Goal: Task Accomplishment & Management: Manage account settings

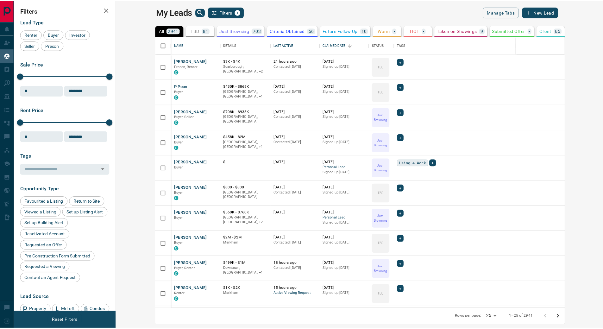
scroll to position [268, 484]
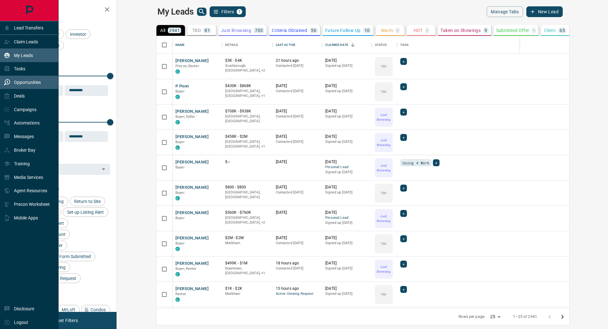
click at [16, 83] on p "Opportunities" at bounding box center [27, 82] width 27 height 5
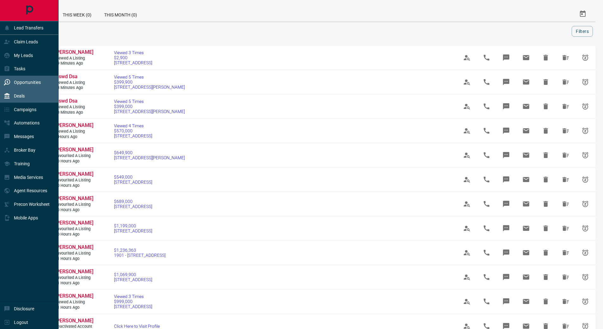
click at [25, 96] on div "Deals" at bounding box center [29, 96] width 59 height 14
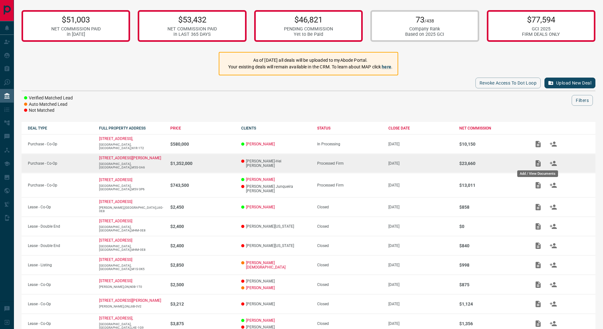
click at [539, 165] on icon "Add / View Documents" at bounding box center [539, 164] width 8 height 8
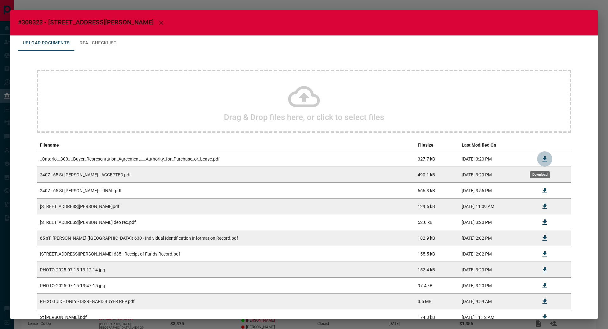
click at [542, 158] on icon "Download" at bounding box center [544, 158] width 4 height 5
click at [157, 23] on icon "button" at bounding box center [161, 23] width 8 height 8
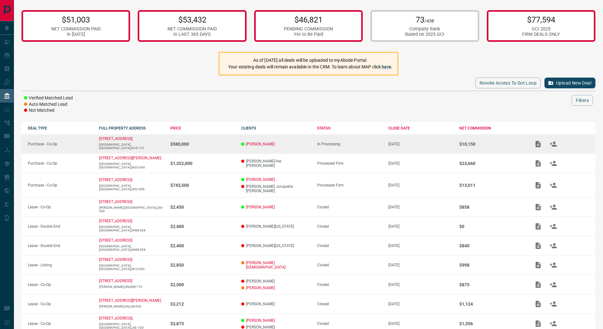
click at [155, 145] on p "[GEOGRAPHIC_DATA],[GEOGRAPHIC_DATA],N1R-1T2" at bounding box center [131, 146] width 65 height 7
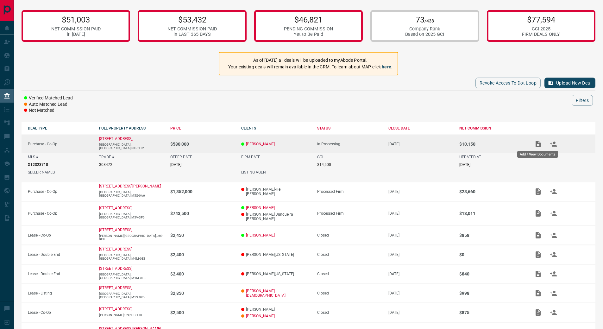
click at [537, 144] on icon "Add / View Documents" at bounding box center [538, 144] width 5 height 6
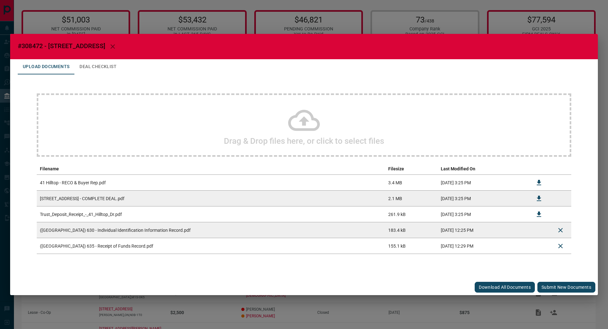
click at [561, 287] on button "Submit new documents" at bounding box center [566, 287] width 58 height 11
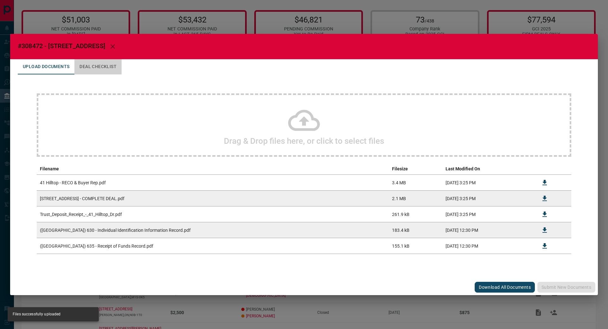
click at [109, 65] on button "Deal Checklist" at bounding box center [97, 66] width 47 height 15
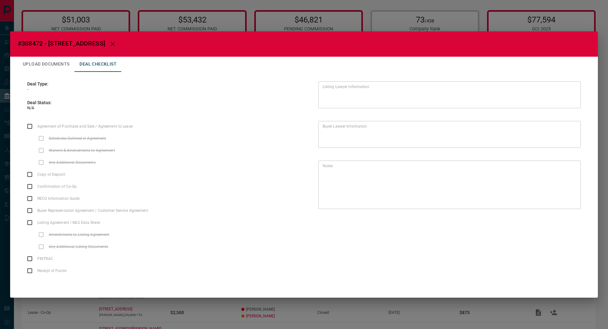
click at [29, 259] on label "FINTRAC" at bounding box center [39, 259] width 31 height 12
click at [111, 44] on icon "button" at bounding box center [113, 44] width 4 height 4
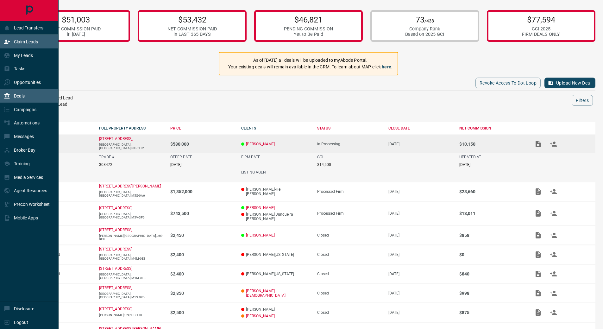
click at [10, 42] on icon at bounding box center [7, 42] width 6 height 4
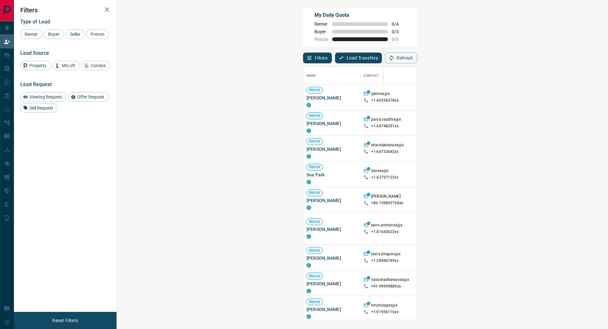
scroll to position [248, 473]
